Goal: Task Accomplishment & Management: Use online tool/utility

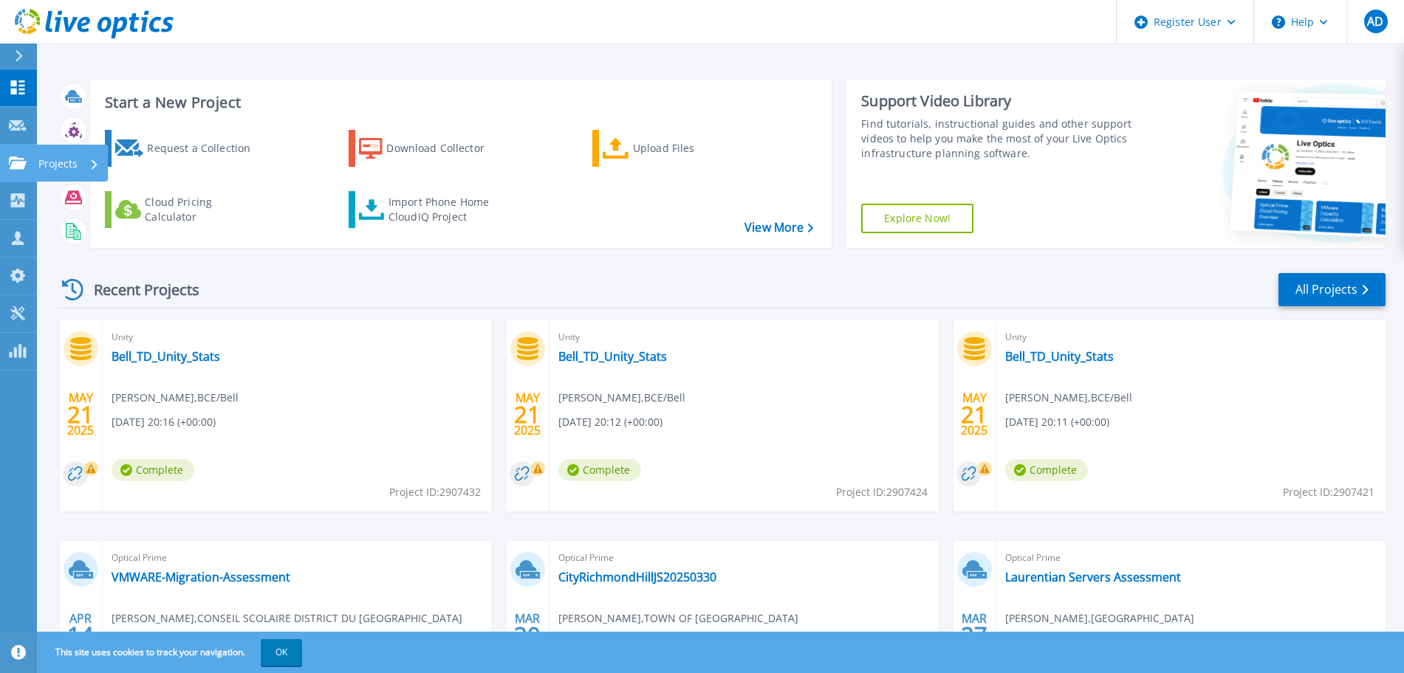
click at [81, 165] on div "Projects" at bounding box center [68, 164] width 61 height 38
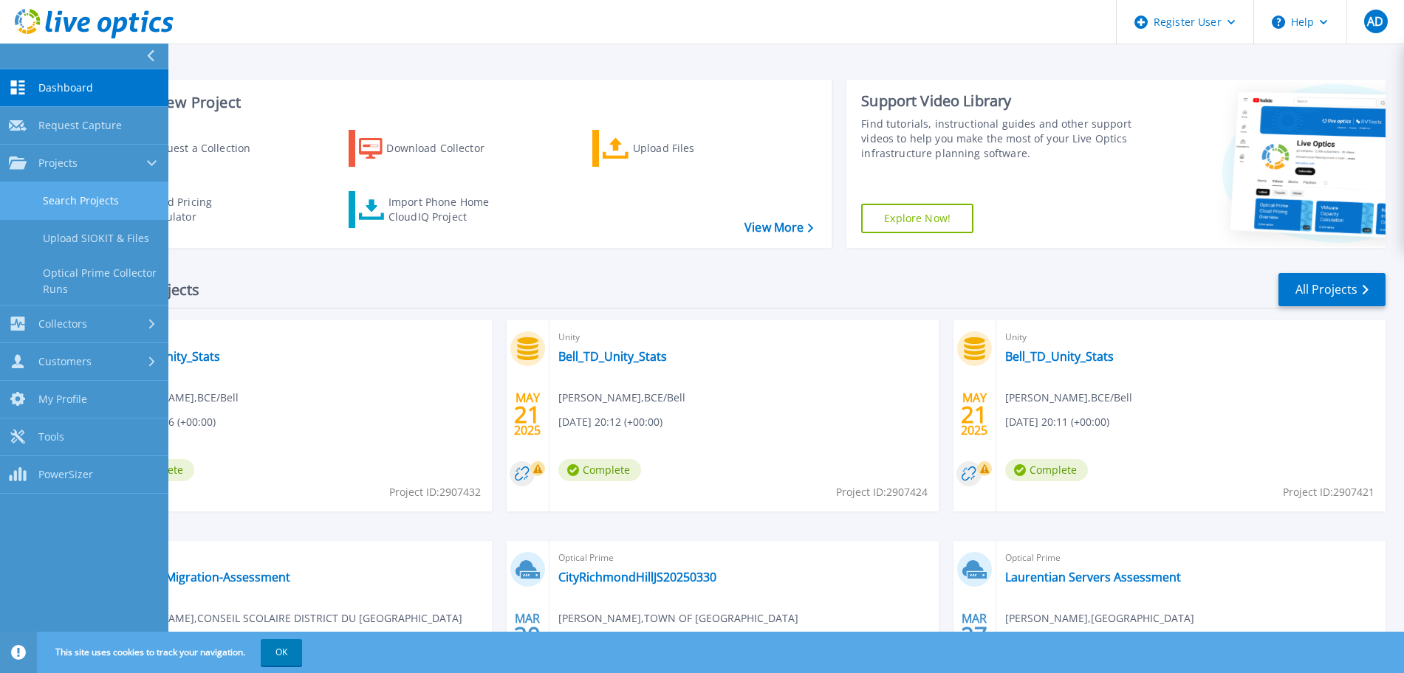
click at [114, 206] on link "Search Projects" at bounding box center [84, 201] width 168 height 38
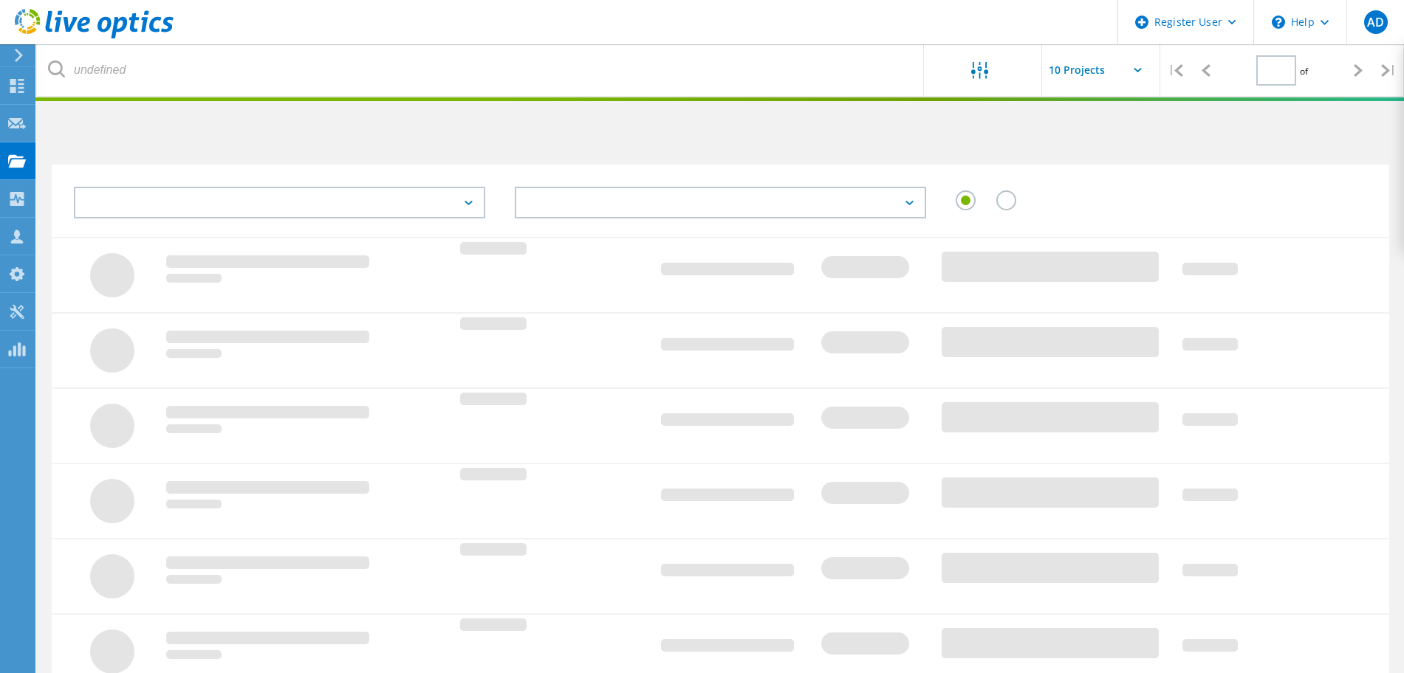
type input "1"
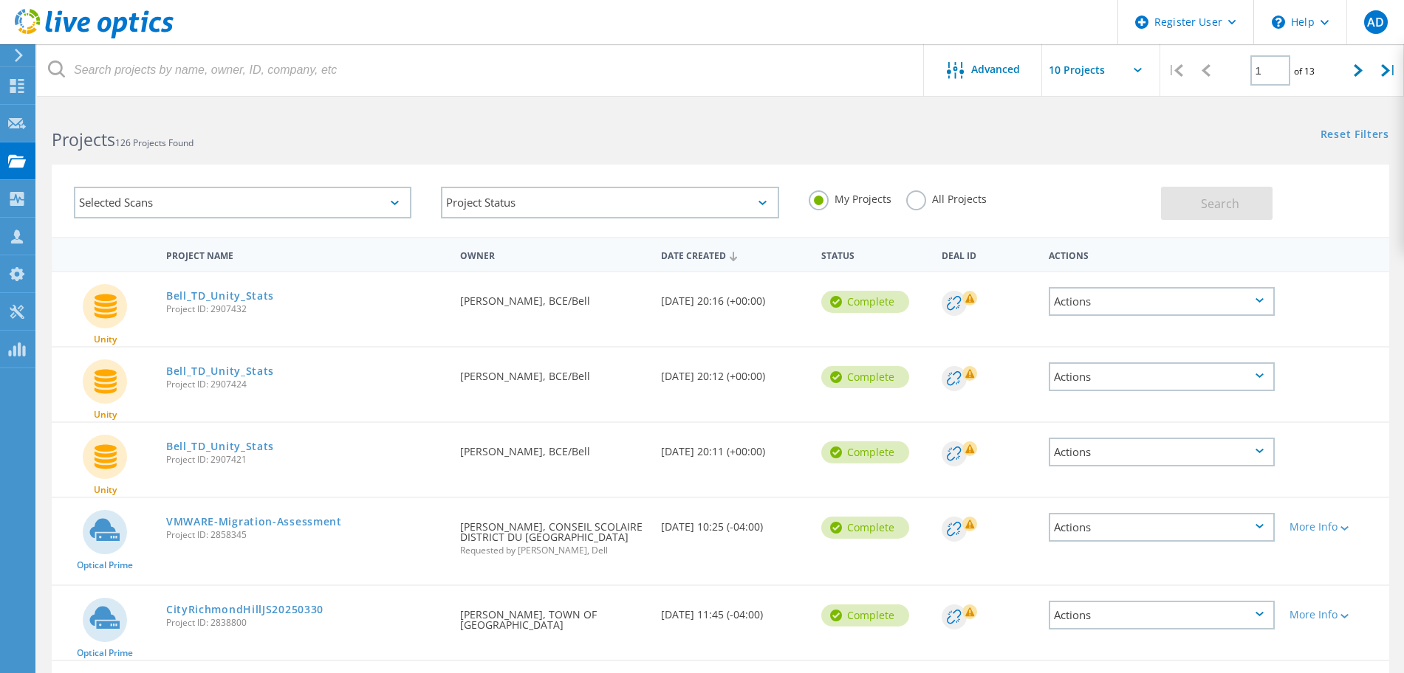
click at [932, 186] on div "My Projects All Projects" at bounding box center [977, 199] width 367 height 55
click at [925, 194] on label "All Projects" at bounding box center [946, 198] width 80 height 14
click at [0, 0] on input "All Projects" at bounding box center [0, 0] width 0 height 0
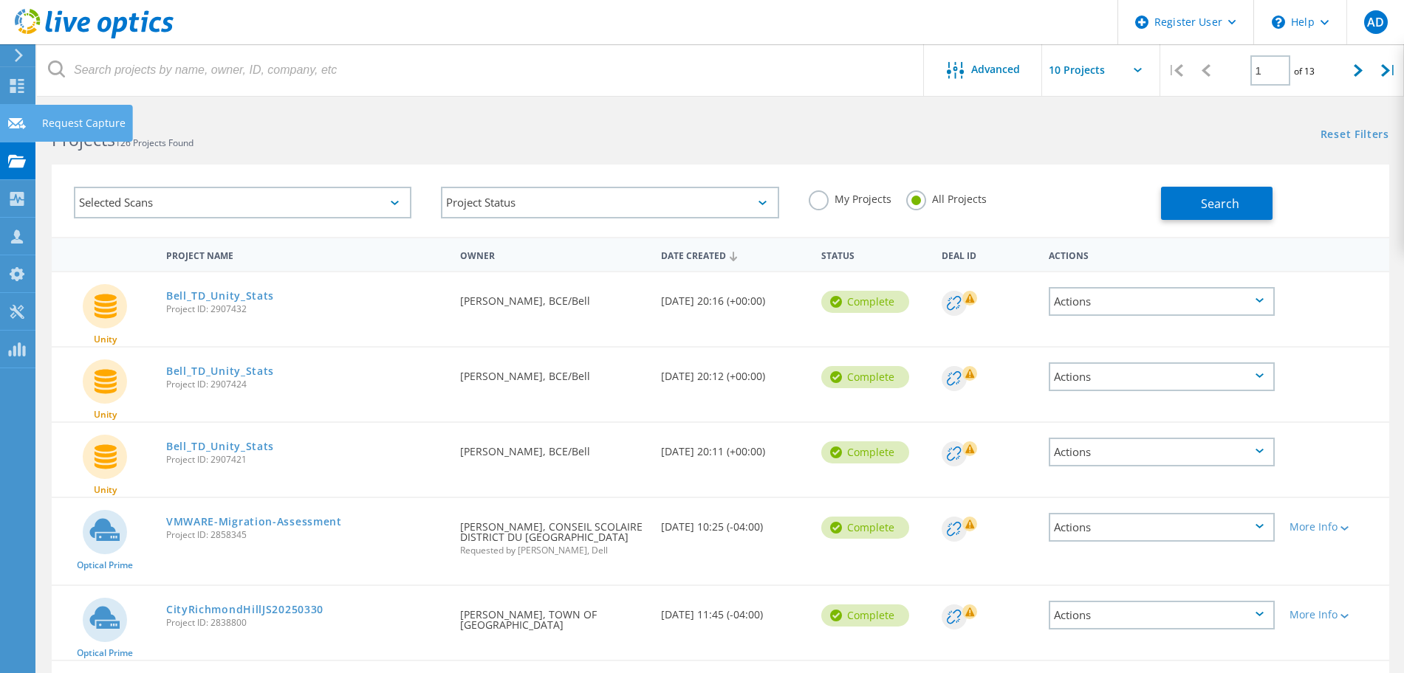
click at [89, 118] on div "Request Capture" at bounding box center [83, 123] width 83 height 10
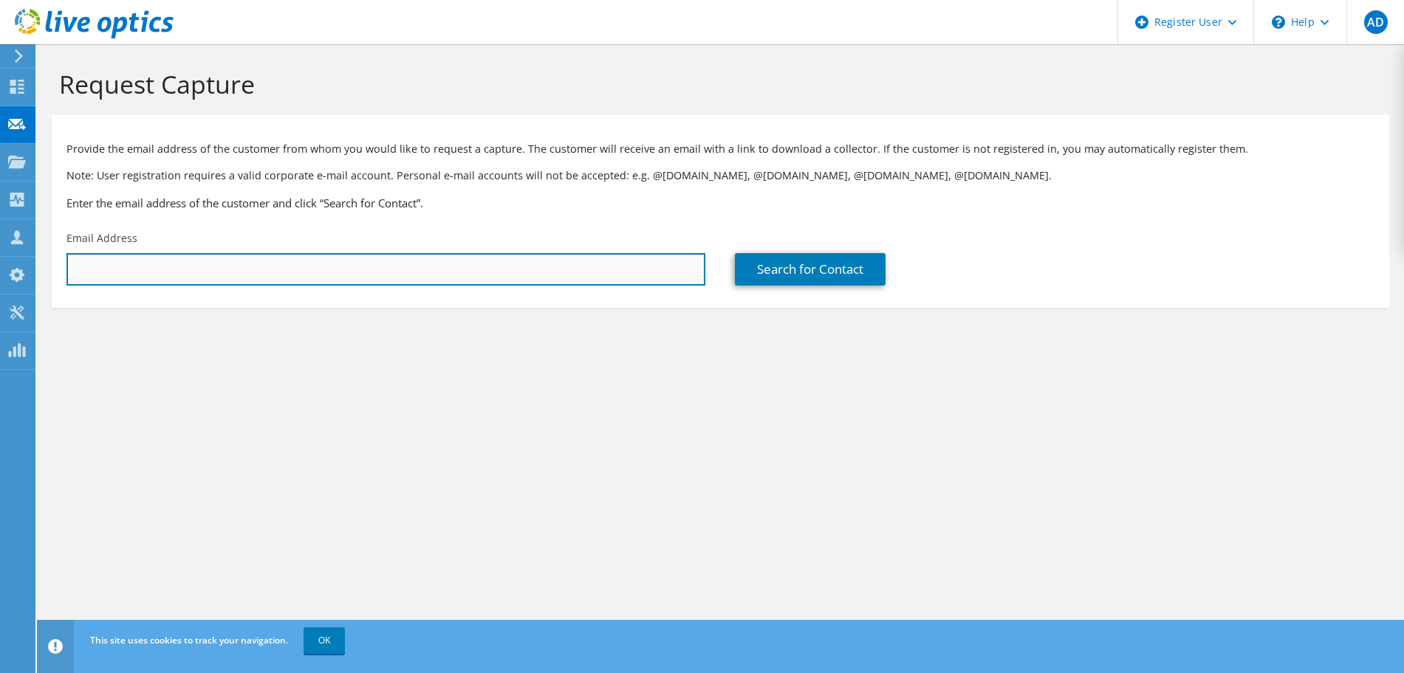
click at [436, 256] on input "text" at bounding box center [385, 269] width 639 height 32
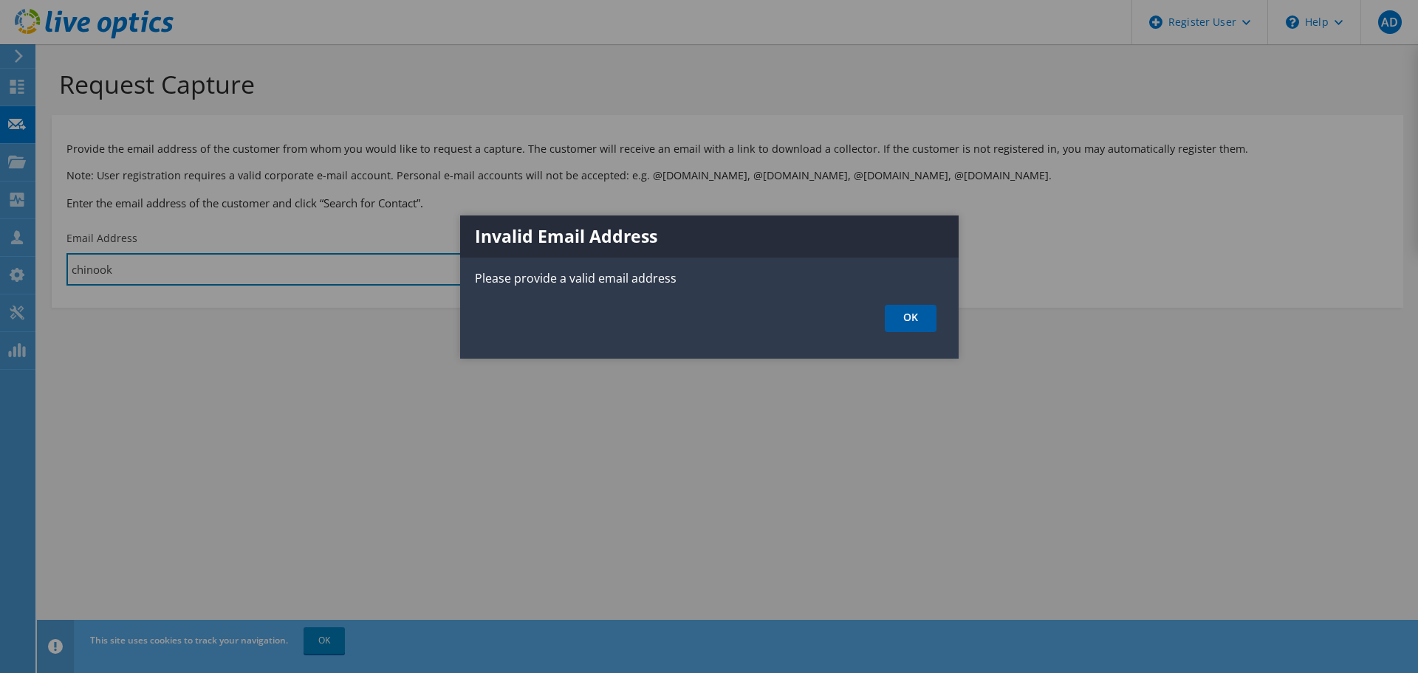
type input "chinook"
click at [901, 322] on link "OK" at bounding box center [911, 318] width 52 height 27
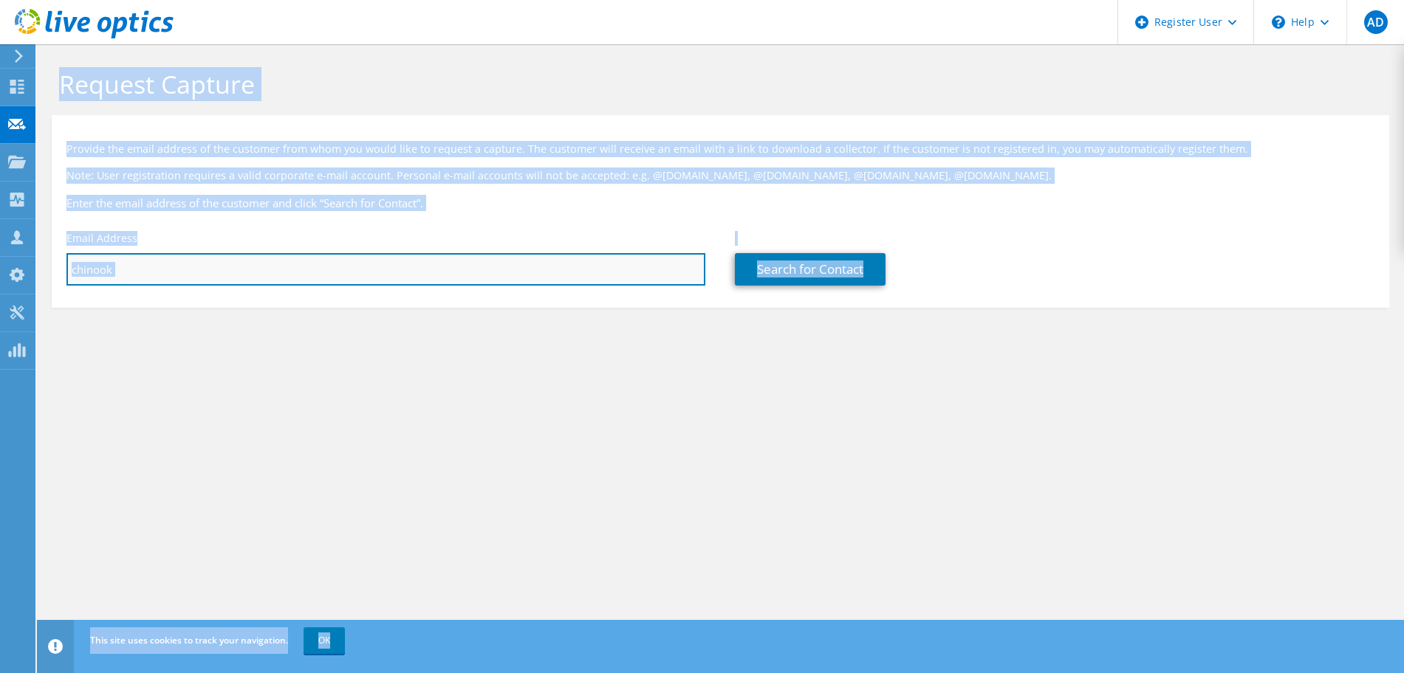
click at [66, 274] on input "chinook" at bounding box center [385, 269] width 639 height 32
